Goal: Task Accomplishment & Management: Use online tool/utility

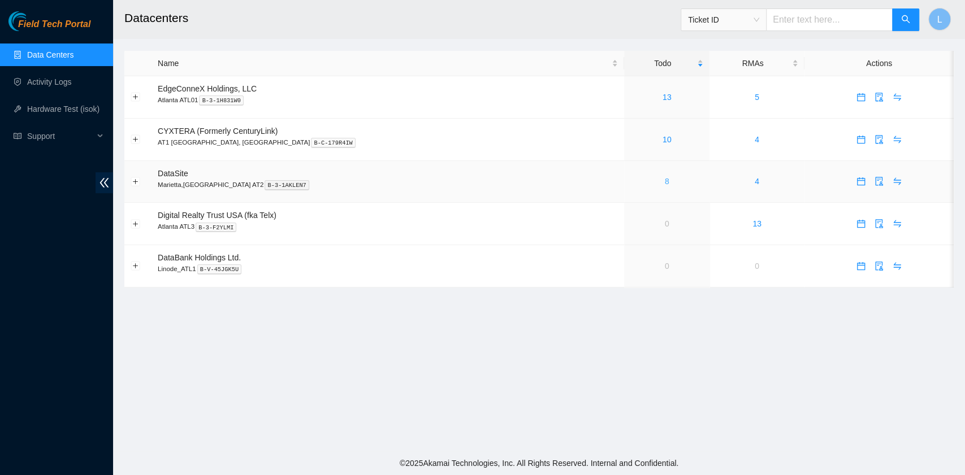
click at [665, 185] on link "8" at bounding box center [667, 181] width 5 height 9
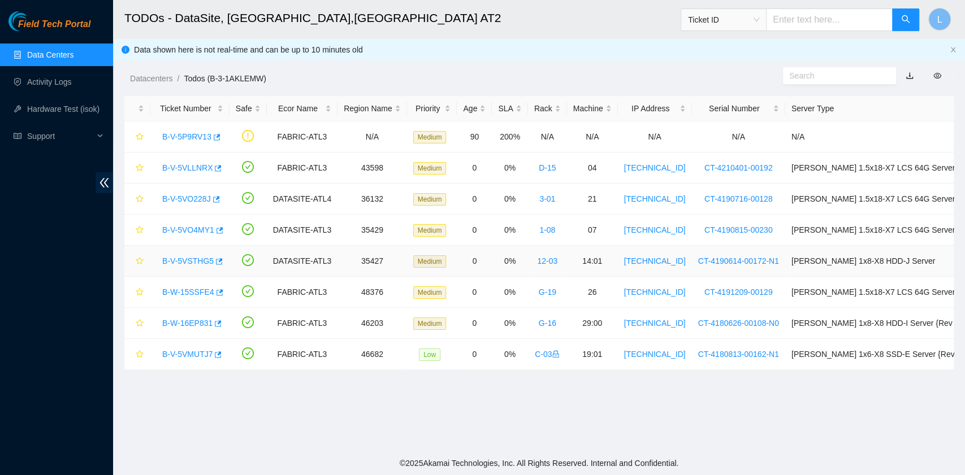
click at [186, 257] on link "B-V-5VSTHG5" at bounding box center [187, 261] width 51 height 9
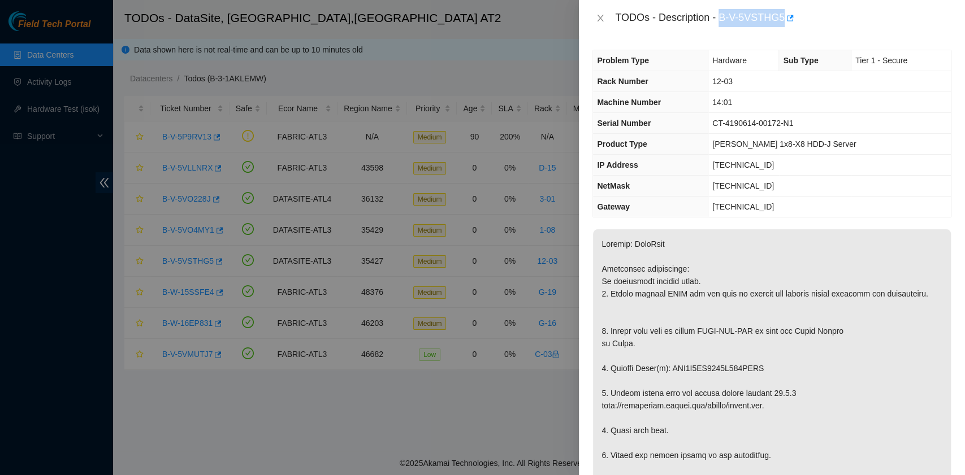
drag, startPoint x: 720, startPoint y: 19, endPoint x: 782, endPoint y: 27, distance: 62.6
click at [782, 27] on div "TODOs - Description - B-V-5VSTHG5" at bounding box center [783, 18] width 336 height 18
copy div "B-V-5VSTHG5"
click at [599, 19] on icon "close" at bounding box center [600, 18] width 6 height 7
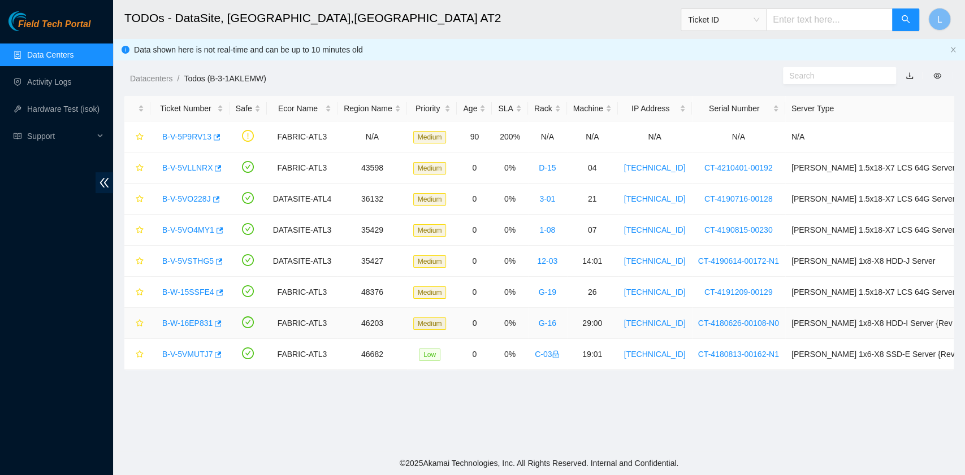
click at [189, 322] on link "B-W-16EP831" at bounding box center [187, 323] width 50 height 9
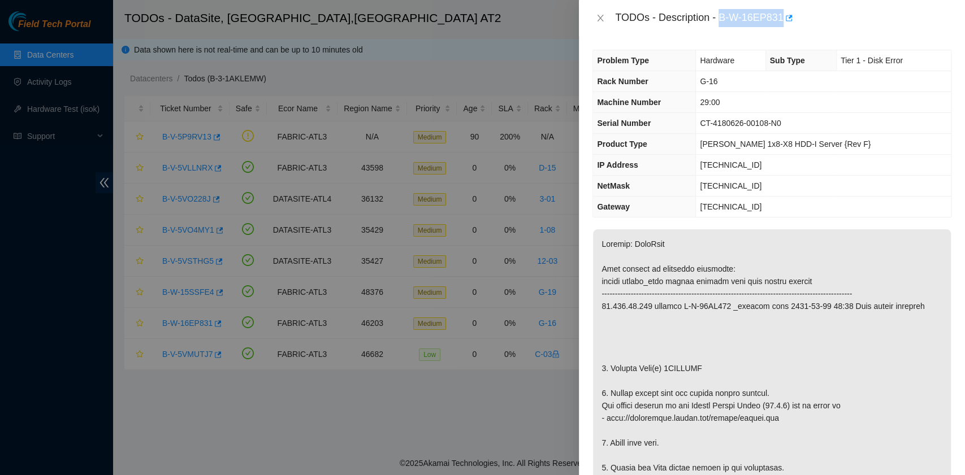
drag, startPoint x: 719, startPoint y: 20, endPoint x: 781, endPoint y: 19, distance: 62.2
click at [781, 19] on div "TODOs - Description - B-W-16EP831" at bounding box center [783, 18] width 336 height 18
copy div "B-W-16EP831"
click at [600, 17] on icon "close" at bounding box center [600, 18] width 6 height 7
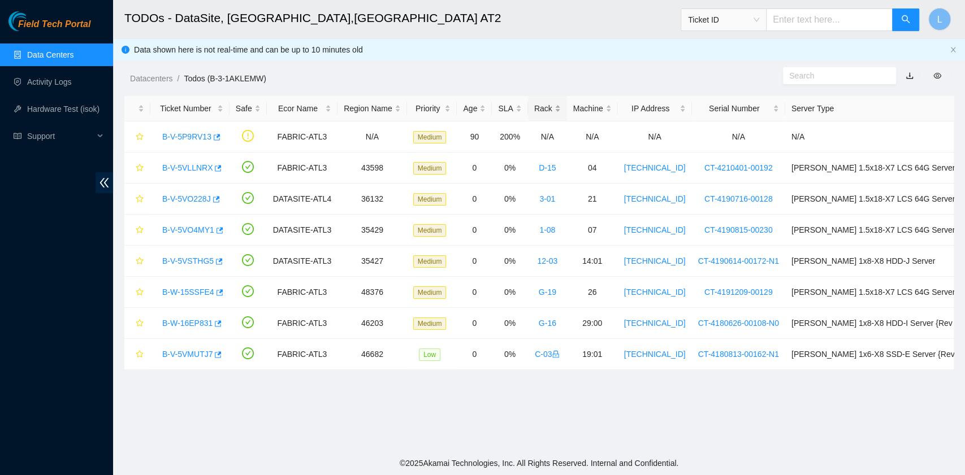
click at [551, 109] on div "Rack" at bounding box center [547, 108] width 27 height 12
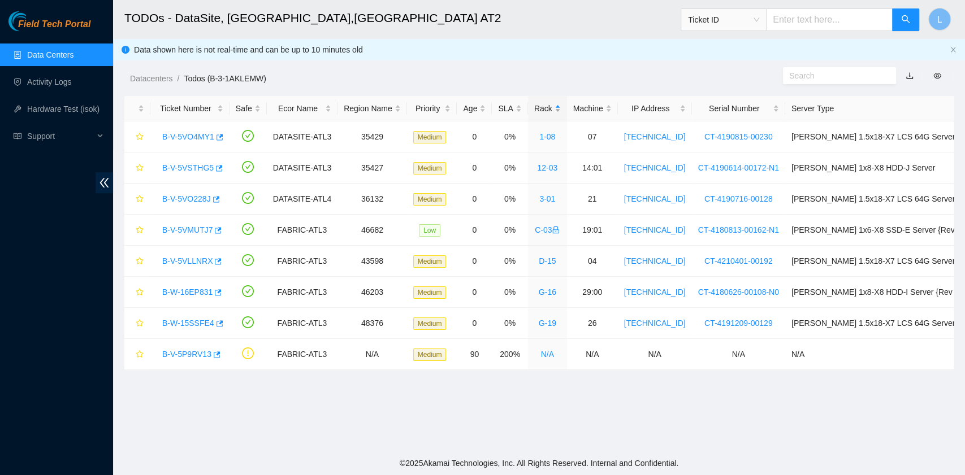
click at [551, 109] on div "Rack" at bounding box center [547, 108] width 27 height 12
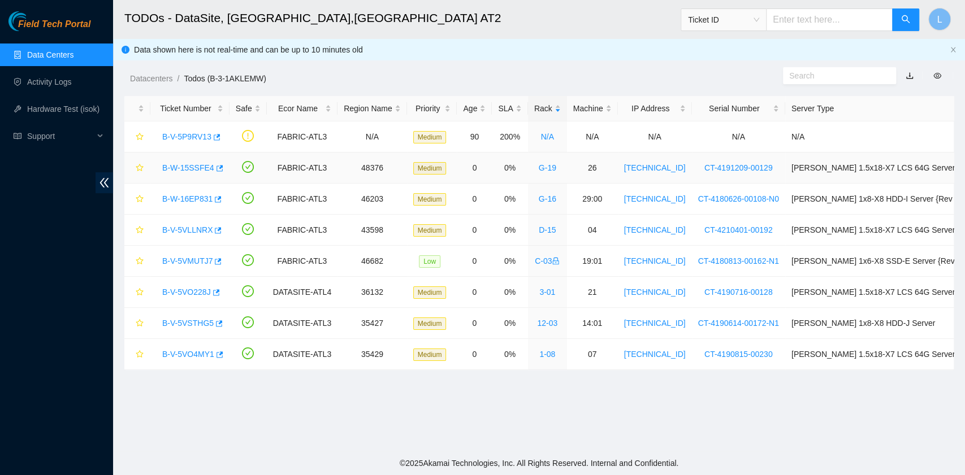
click at [206, 171] on link "B-W-15SSFE4" at bounding box center [188, 167] width 52 height 9
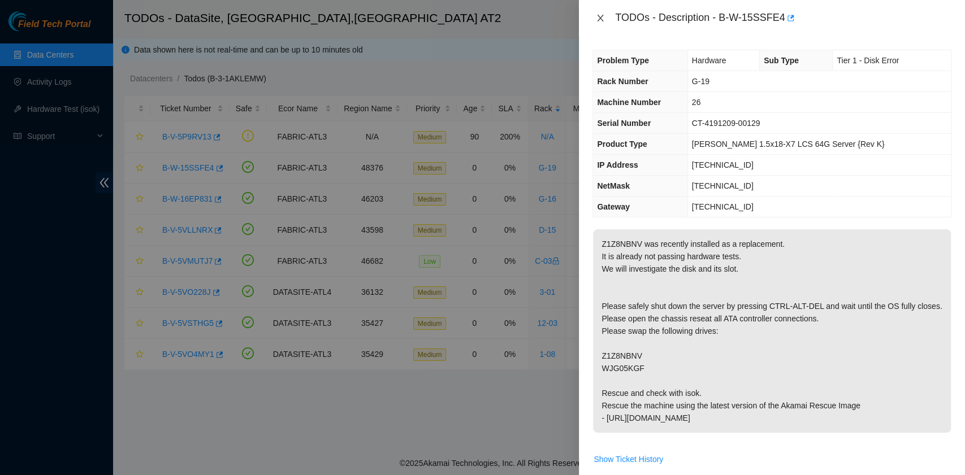
click at [597, 18] on icon "close" at bounding box center [600, 18] width 9 height 9
